Goal: Check status: Check status

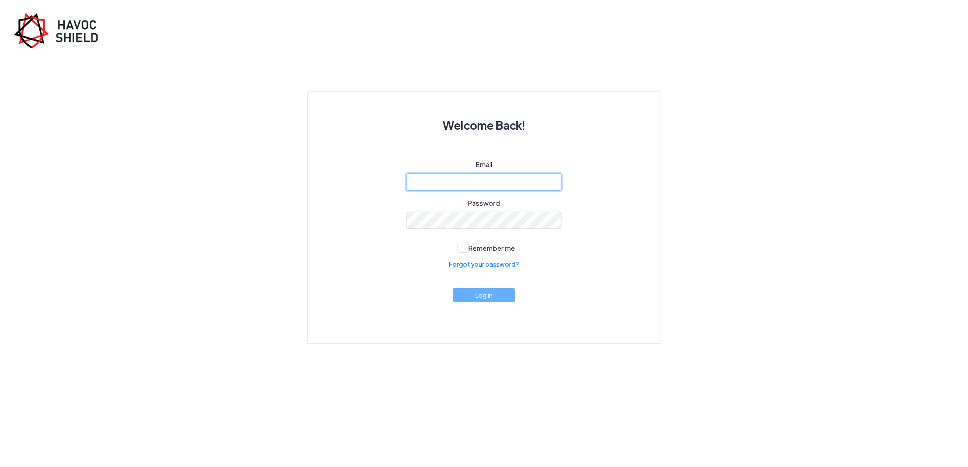
type input "[PERSON_NAME][EMAIL_ADDRESS][DOMAIN_NAME]"
click at [477, 285] on div "Email [PERSON_NAME][EMAIL_ADDRESS][DOMAIN_NAME] Password Remember me Forgot you…" at bounding box center [483, 240] width 309 height 162
click at [475, 293] on button "Log in" at bounding box center [484, 293] width 62 height 14
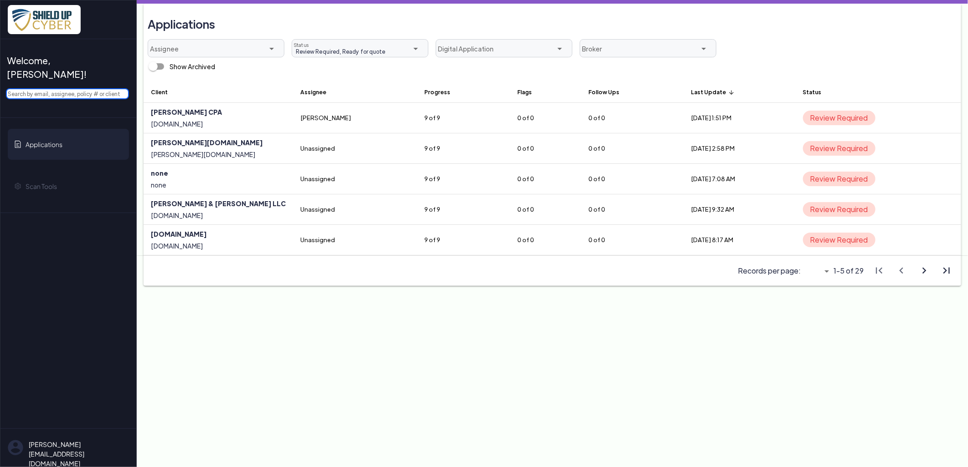
click at [74, 88] on input "text" at bounding box center [67, 93] width 123 height 11
paste input "[PERSON_NAME] [PERSON_NAME] LLP"
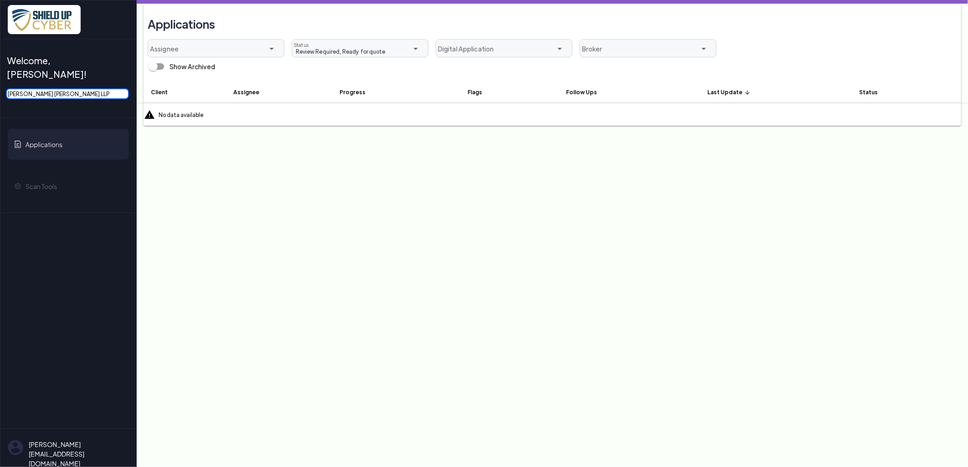
drag, startPoint x: 34, startPoint y: 80, endPoint x: 223, endPoint y: 98, distance: 190.3
click at [211, 0] on div "Welcome, [PERSON_NAME]! [PERSON_NAME] [PERSON_NAME] LLP Applications Scan Tools…" at bounding box center [484, 0] width 968 height 0
type input "[PERSON_NAME]"
drag, startPoint x: 90, startPoint y: 81, endPoint x: -4, endPoint y: 77, distance: 94.0
click at [0, 0] on html "Welcome, [PERSON_NAME]! [PERSON_NAME] Applications Scan Tools [EMAIL_ADDRESS][D…" at bounding box center [484, 0] width 968 height 0
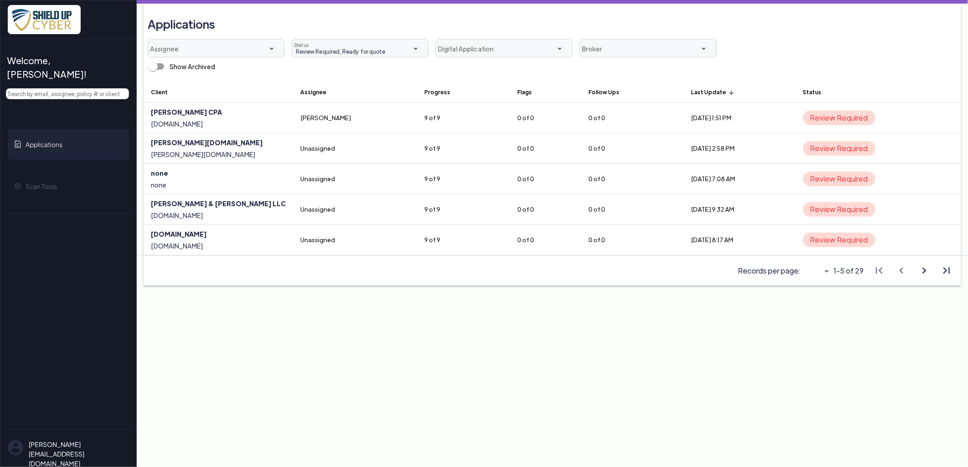
click at [827, 272] on icon "arrow_drop_down" at bounding box center [826, 271] width 11 height 11
click at [815, 324] on span "All" at bounding box center [813, 323] width 8 height 10
type input "All"
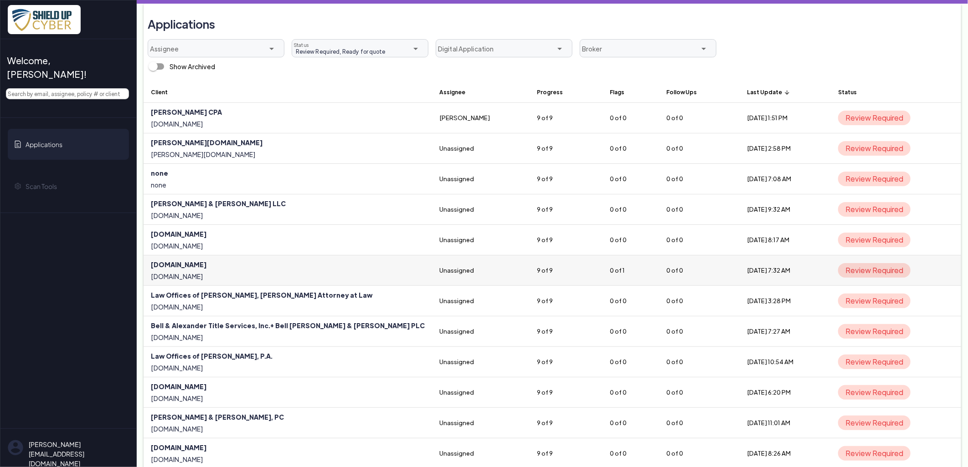
scroll to position [0, 3]
click at [740, 91] on th "Last Update arrow_upward" at bounding box center [785, 92] width 91 height 22
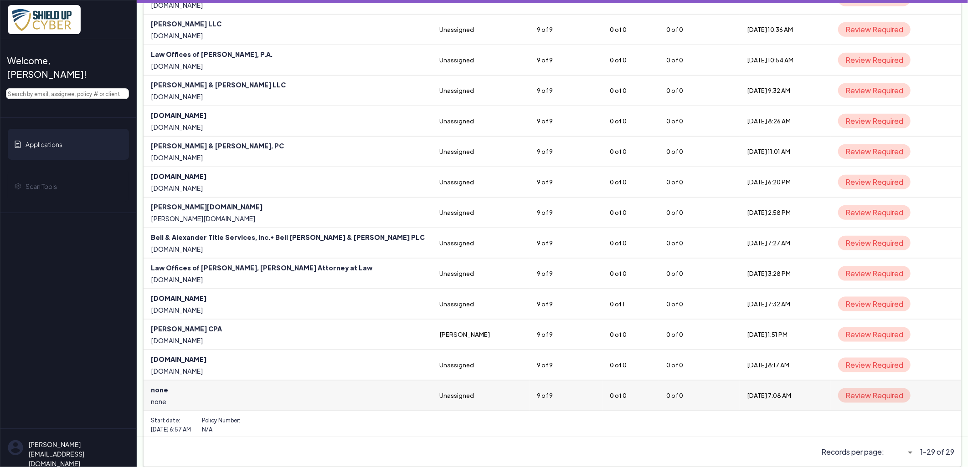
scroll to position [577, 0]
click at [159, 391] on link at bounding box center [288, 396] width 288 height 30
select select "5"
select select "null"
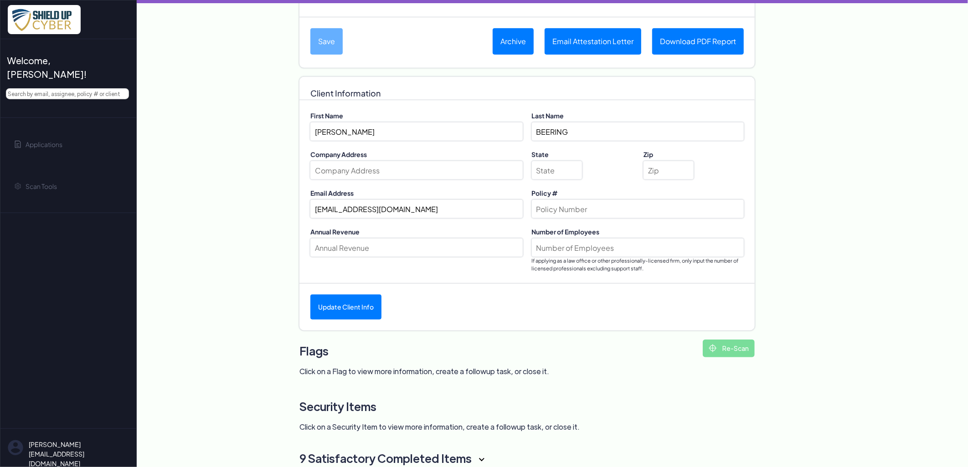
scroll to position [281, 0]
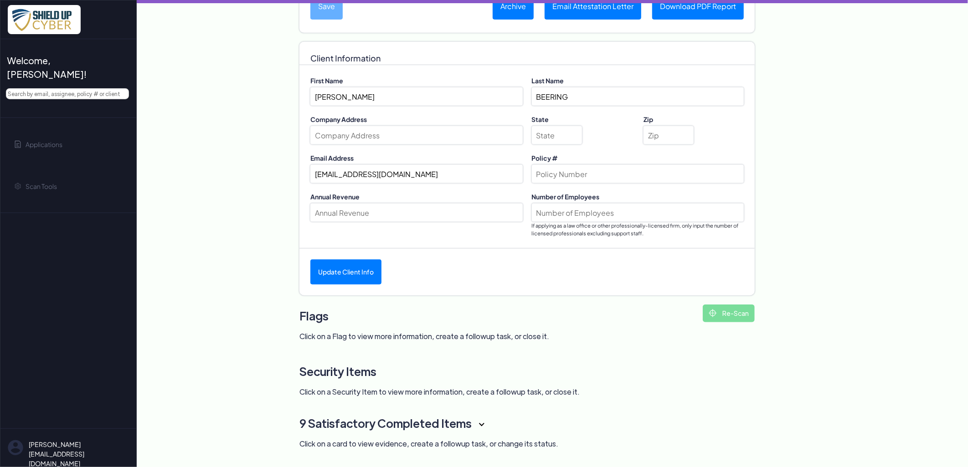
click at [450, 329] on div "Flags Re-Scan Click on a Flag to view more information, create a followup task,…" at bounding box center [526, 323] width 455 height 37
click at [466, 417] on h3 "9 Satisfactory Completed Items" at bounding box center [504, 423] width 410 height 23
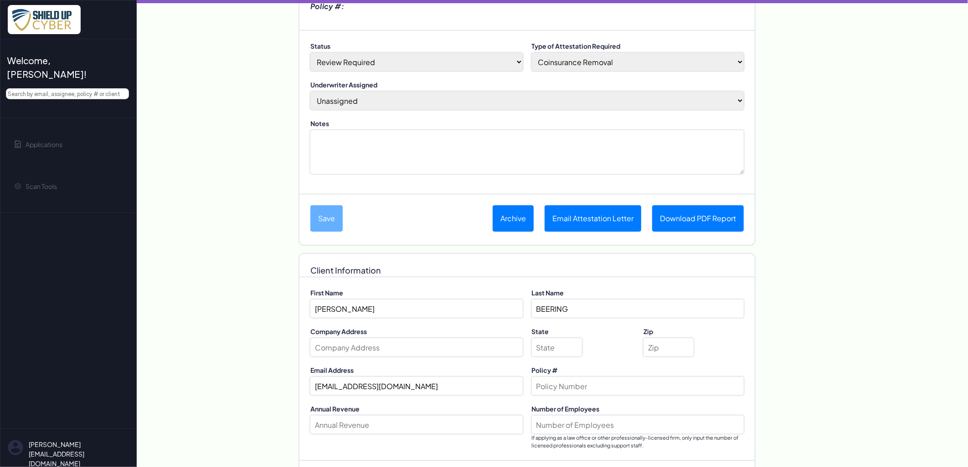
scroll to position [0, 0]
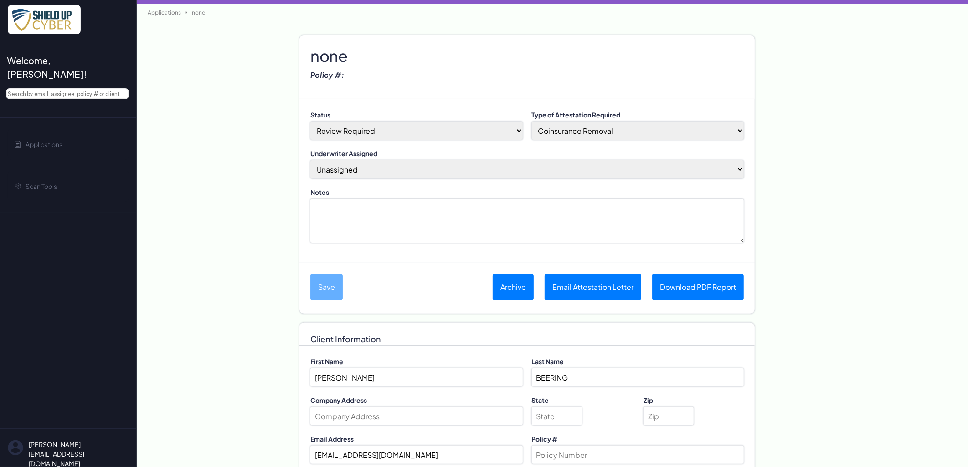
click at [165, 11] on link "Applications" at bounding box center [164, 12] width 42 height 7
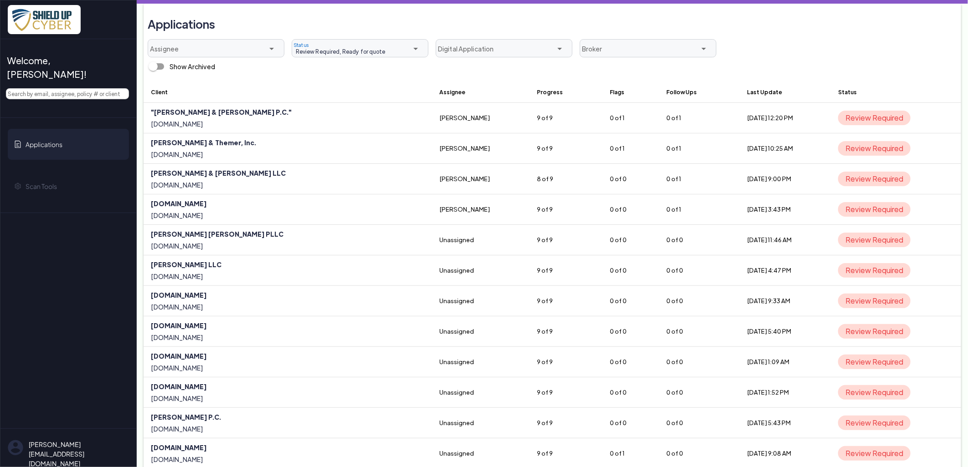
click at [340, 52] on span "Review Required, Ready for quote" at bounding box center [338, 51] width 93 height 8
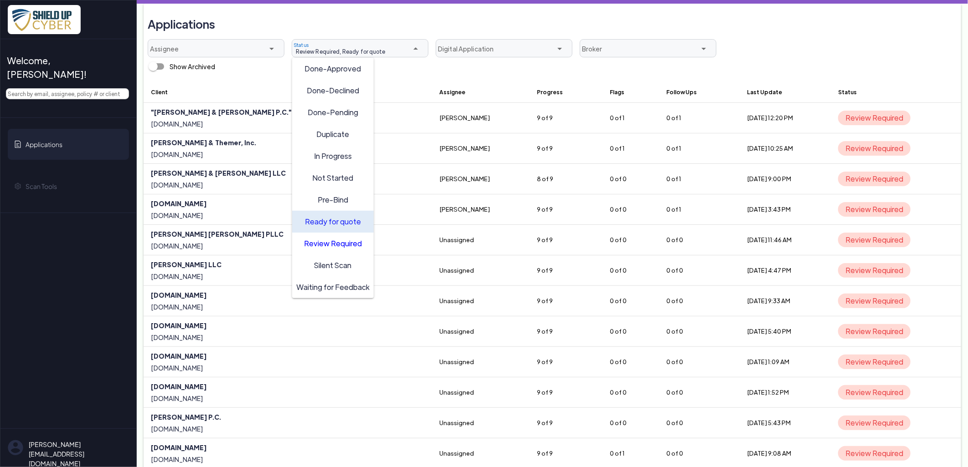
click at [343, 223] on span "Ready for quote" at bounding box center [333, 221] width 56 height 10
type input "Review Required"
click at [340, 240] on span "Review Required" at bounding box center [333, 243] width 58 height 10
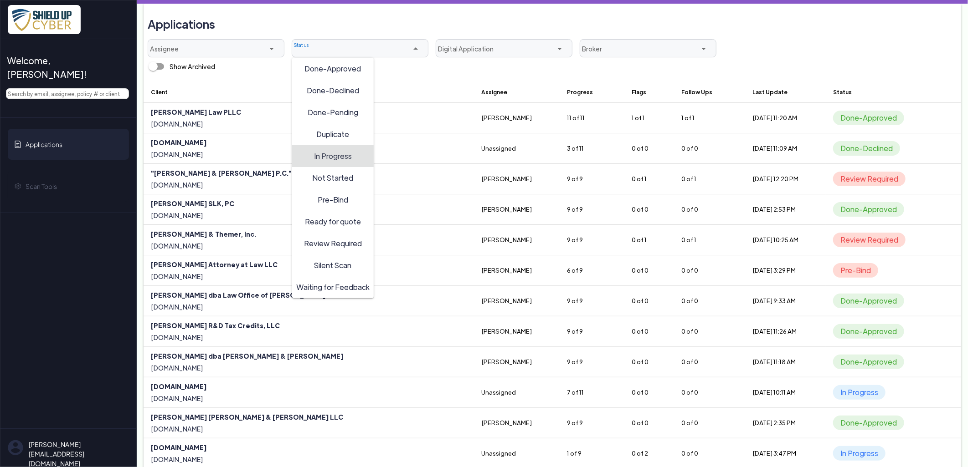
click at [343, 158] on span "In Progress" at bounding box center [333, 156] width 38 height 10
type input "In Progress"
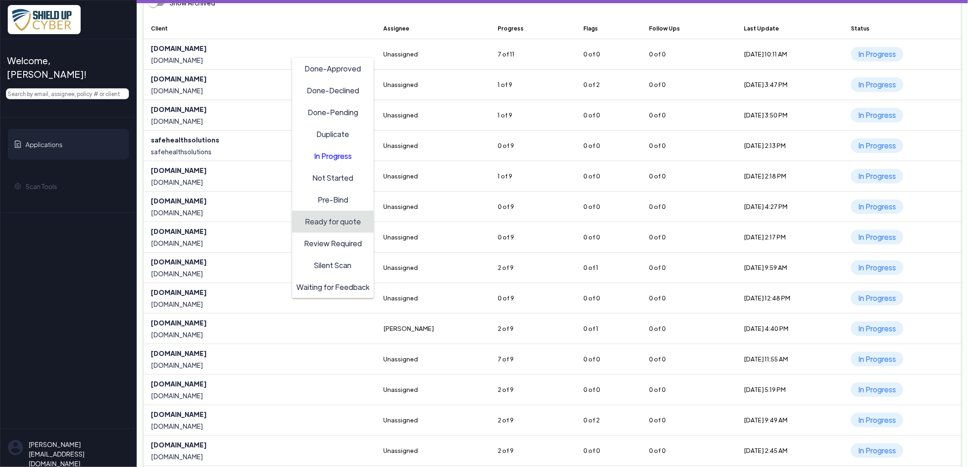
scroll to position [52, 0]
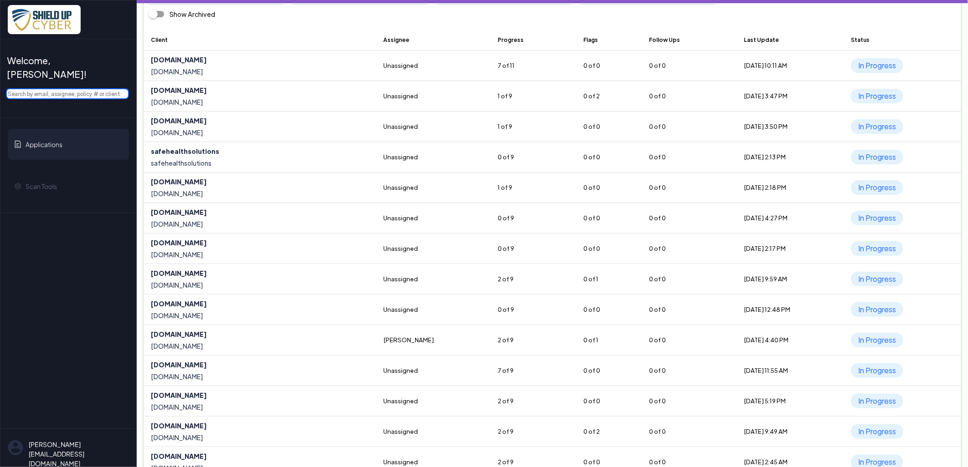
click at [56, 88] on input "text" at bounding box center [67, 93] width 123 height 11
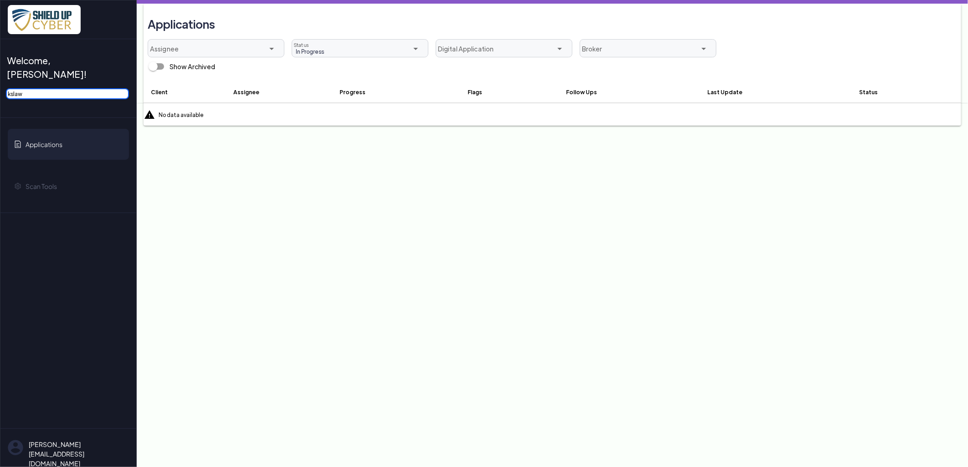
type input "kslaw"
click at [331, 46] on div "In Progress In Progress" at bounding box center [346, 52] width 108 height 12
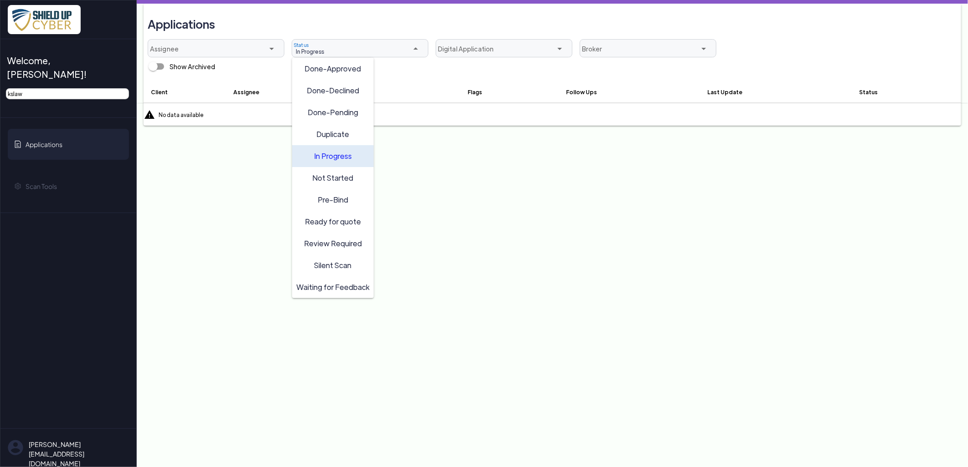
click at [329, 154] on span "In Progress" at bounding box center [333, 156] width 38 height 10
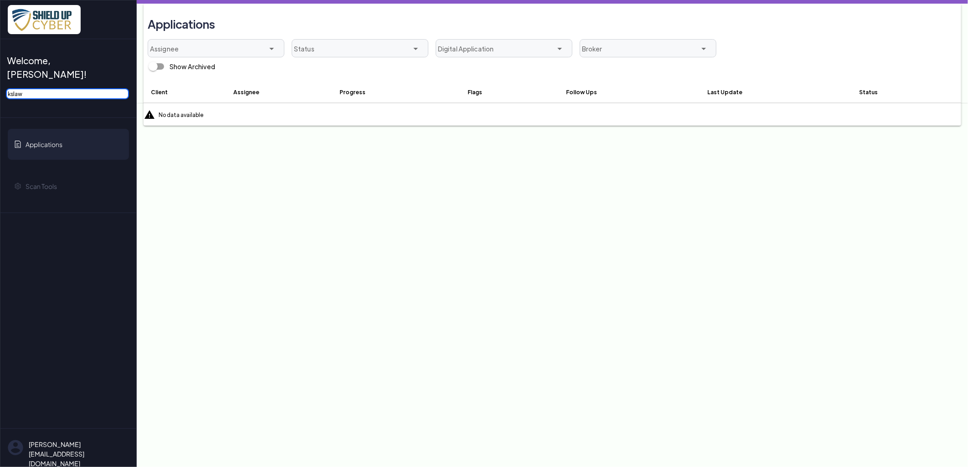
drag, startPoint x: 62, startPoint y: 82, endPoint x: 0, endPoint y: 75, distance: 61.9
click at [0, 0] on html "Welcome, [PERSON_NAME]! kslaw Applications Scan Tools [EMAIL_ADDRESS][DOMAIN_NA…" at bounding box center [484, 0] width 968 height 0
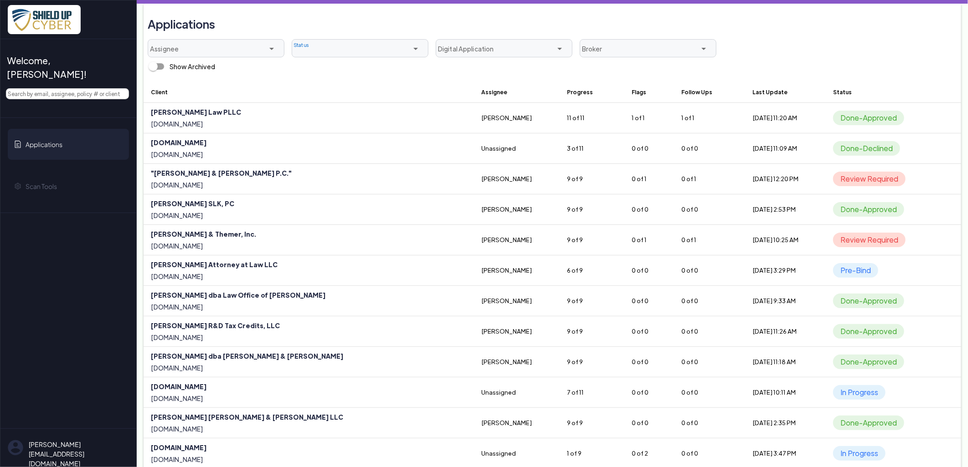
click at [354, 52] on div at bounding box center [346, 52] width 108 height 12
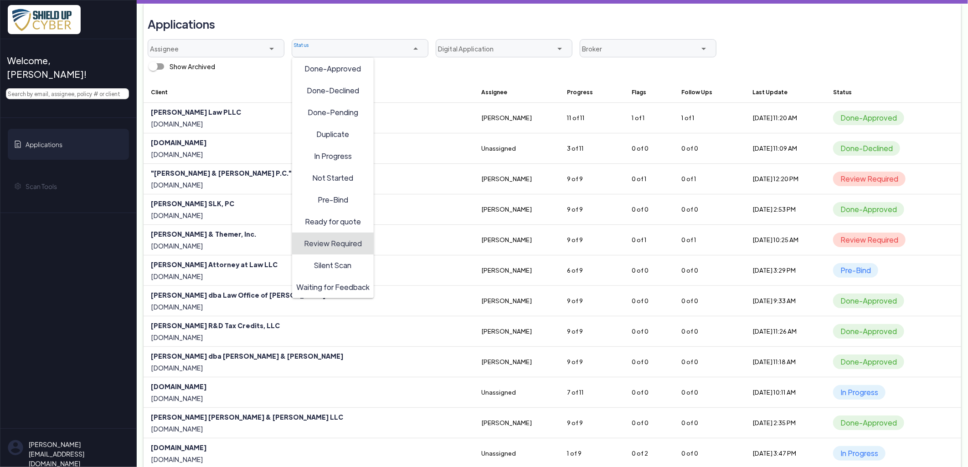
click at [326, 244] on span "Review Required" at bounding box center [333, 243] width 58 height 10
type input "Review Required"
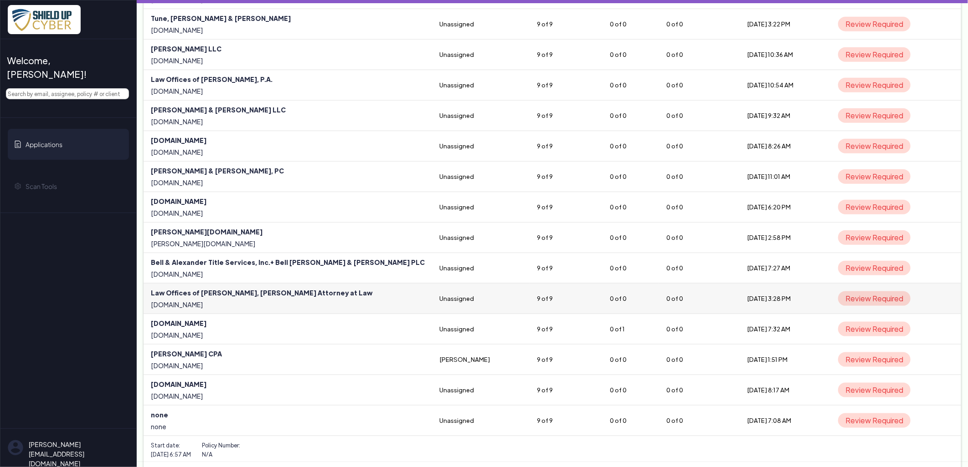
scroll to position [578, 0]
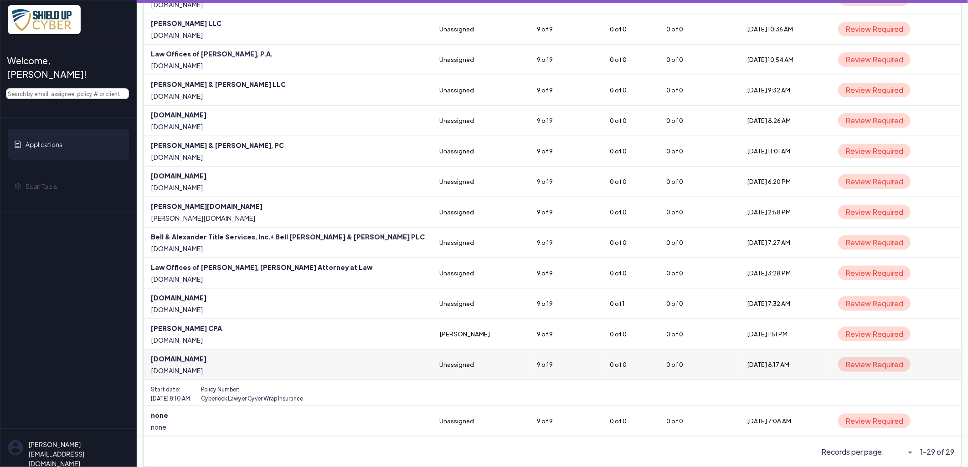
click at [189, 356] on link at bounding box center [288, 365] width 288 height 30
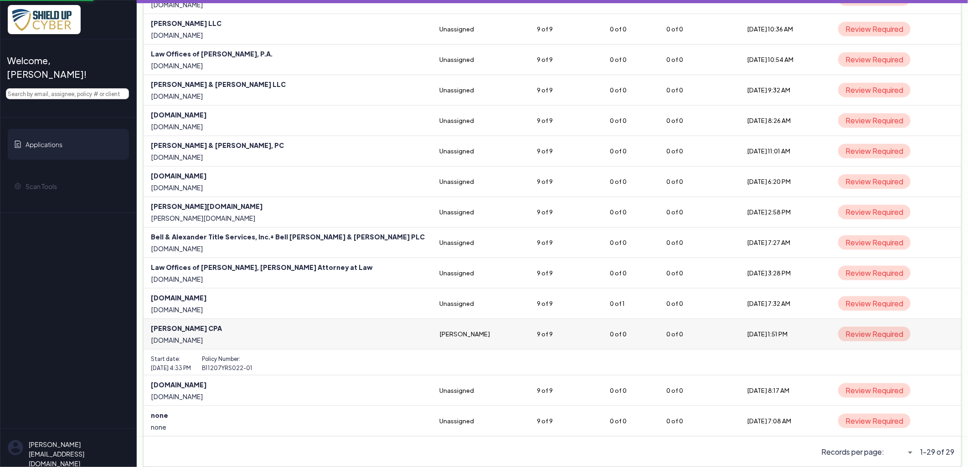
select select "5"
select select "null"
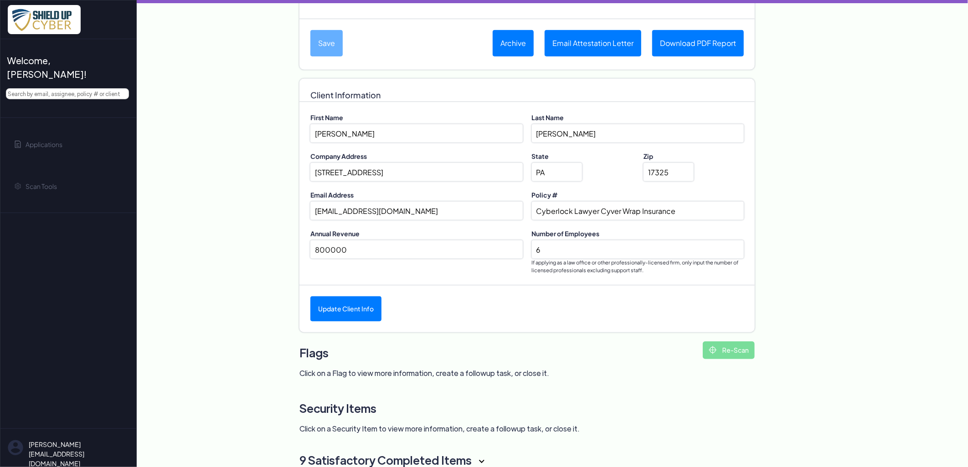
scroll to position [281, 0]
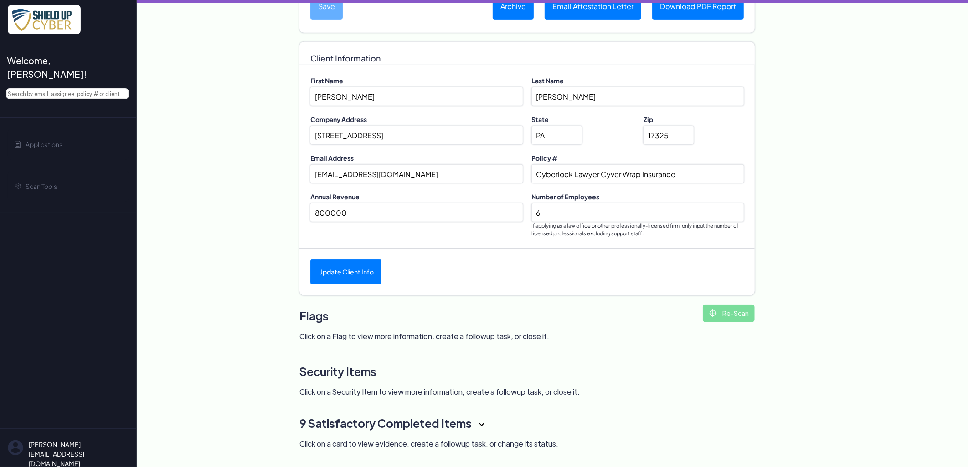
click at [482, 425] on h3 "9 Satisfactory Completed Items" at bounding box center [504, 423] width 410 height 23
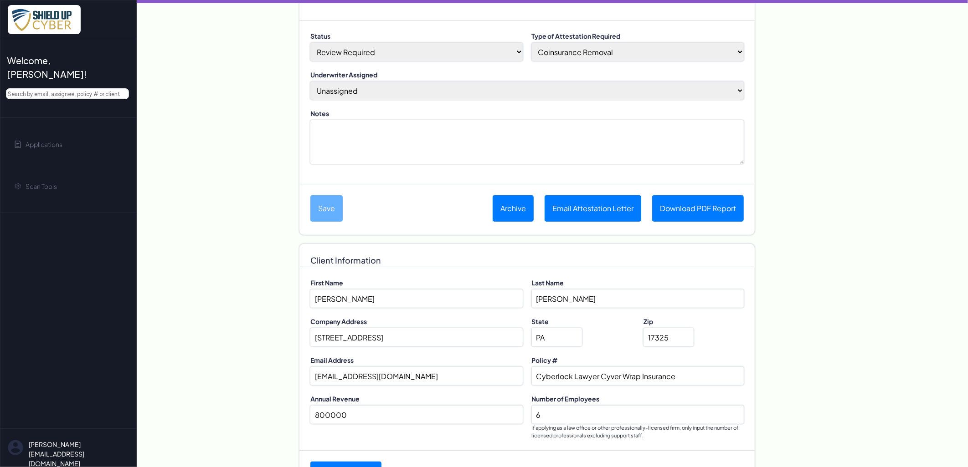
scroll to position [0, 0]
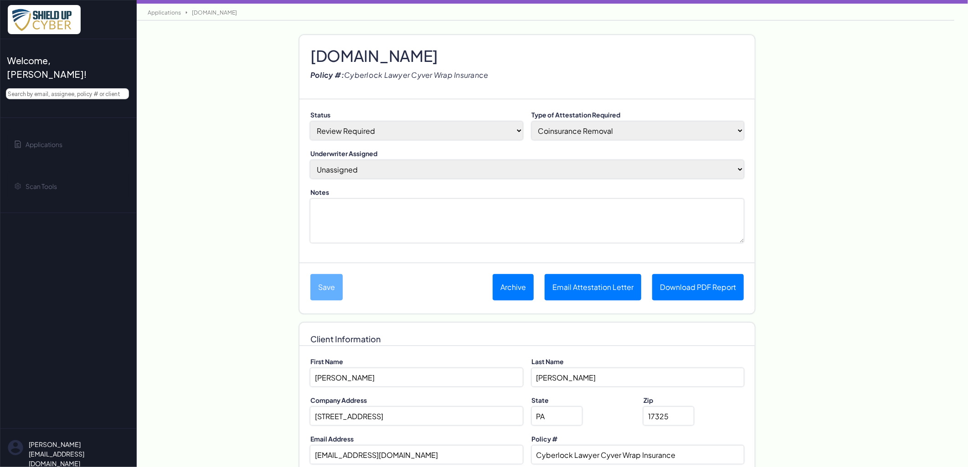
click at [170, 10] on link "Applications" at bounding box center [164, 12] width 42 height 7
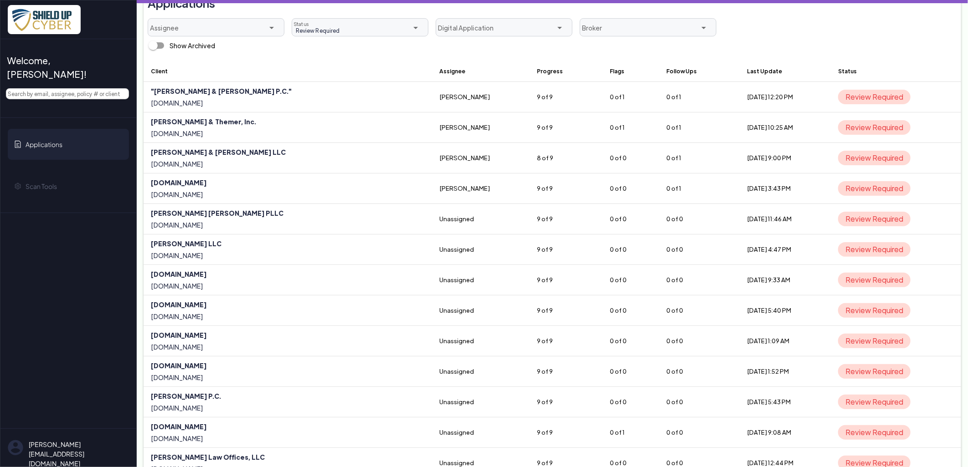
scroll to position [21, 0]
